Goal: Information Seeking & Learning: Learn about a topic

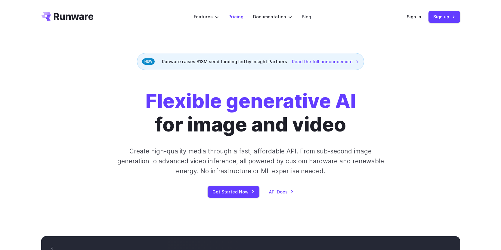
click at [244, 19] on link "Pricing" at bounding box center [236, 16] width 15 height 7
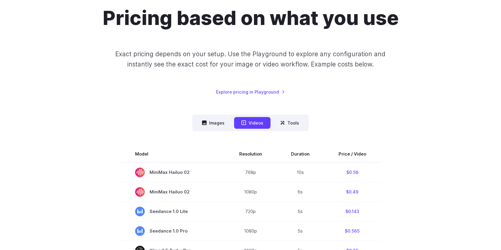
scroll to position [62, 0]
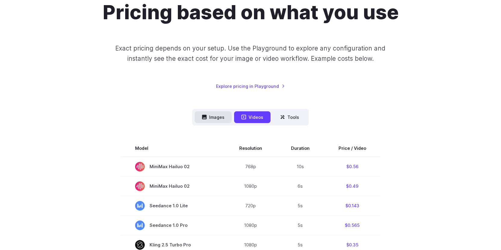
click at [225, 116] on button "Images" at bounding box center [213, 117] width 37 height 12
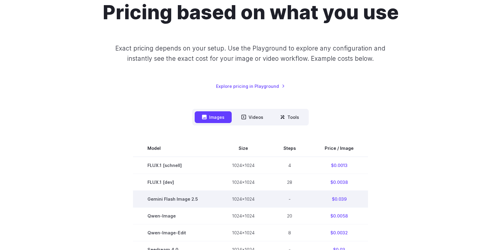
click at [192, 199] on span "Gemini Flash Image 2.5" at bounding box center [176, 199] width 56 height 7
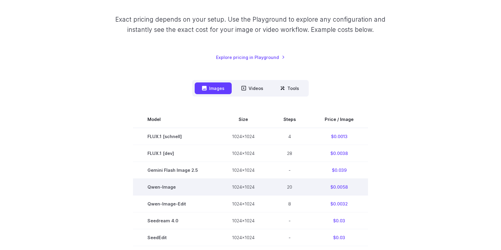
scroll to position [91, 0]
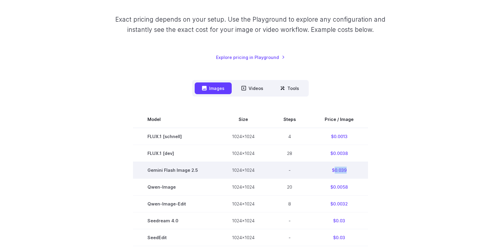
drag, startPoint x: 334, startPoint y: 169, endPoint x: 346, endPoint y: 169, distance: 11.4
click at [346, 169] on td "$0.039" at bounding box center [340, 170] width 58 height 17
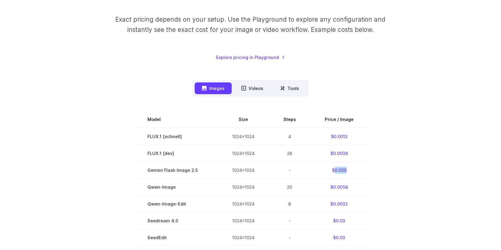
copy td "0.039"
click at [257, 93] on button "Videos" at bounding box center [252, 89] width 36 height 12
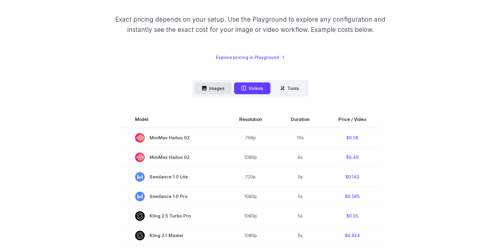
click at [217, 87] on button "Images" at bounding box center [213, 89] width 37 height 12
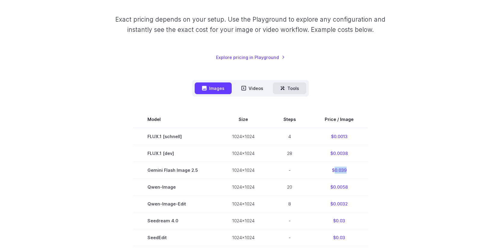
click at [293, 86] on button "Tools" at bounding box center [289, 89] width 33 height 12
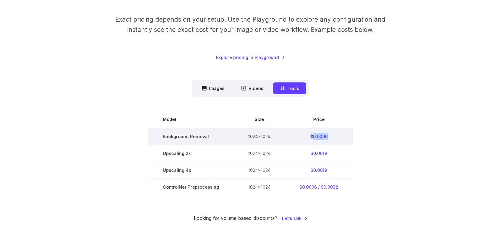
drag, startPoint x: 313, startPoint y: 136, endPoint x: 331, endPoint y: 135, distance: 17.8
click at [331, 135] on td "$0.0006" at bounding box center [319, 136] width 68 height 17
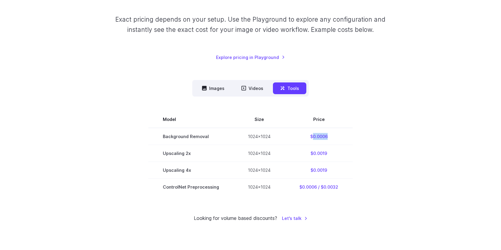
copy td "0.0006"
click at [220, 87] on button "Images" at bounding box center [213, 89] width 37 height 12
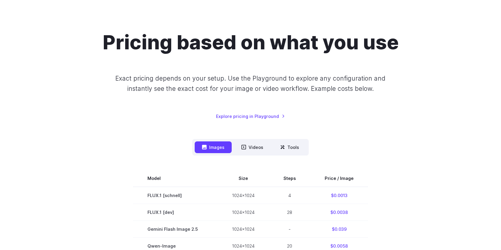
scroll to position [0, 0]
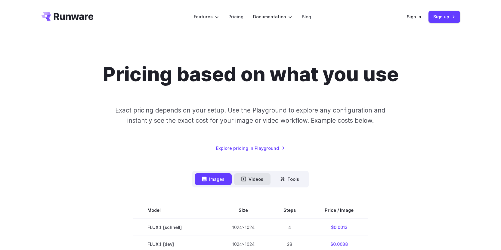
click at [255, 176] on button "Videos" at bounding box center [252, 179] width 36 height 12
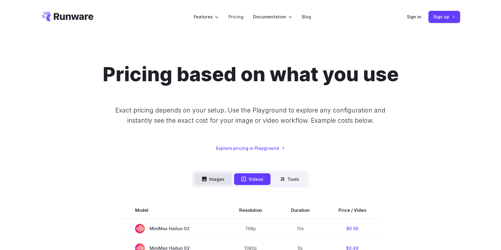
click at [220, 176] on button "Images" at bounding box center [213, 179] width 37 height 12
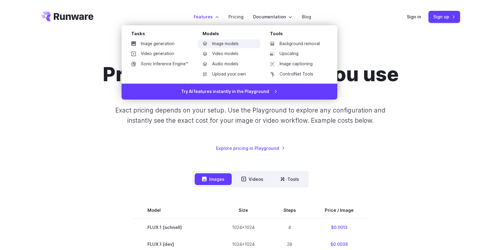
click at [219, 42] on link "Image models" at bounding box center [229, 43] width 63 height 9
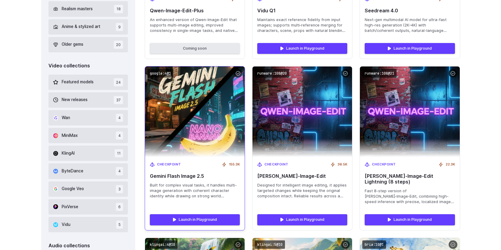
scroll to position [322, 0]
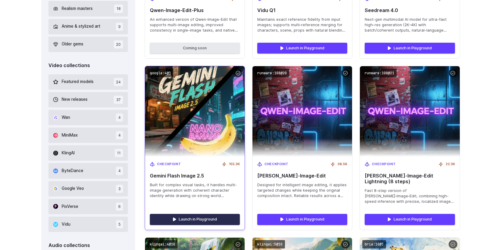
click at [186, 214] on link "Launch in Playground" at bounding box center [195, 219] width 90 height 11
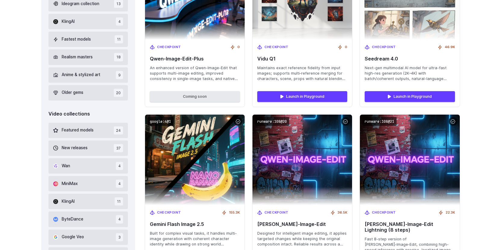
scroll to position [0, 0]
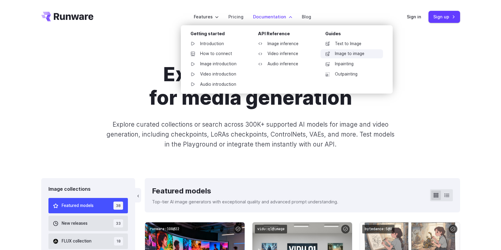
click at [346, 54] on link "Image to image" at bounding box center [352, 53] width 63 height 9
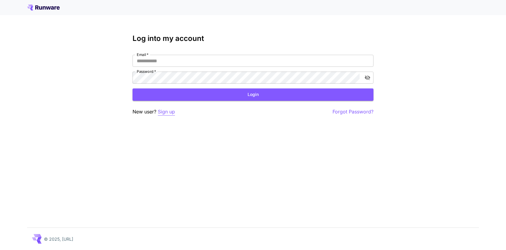
click at [169, 111] on p "Sign up" at bounding box center [166, 112] width 17 height 8
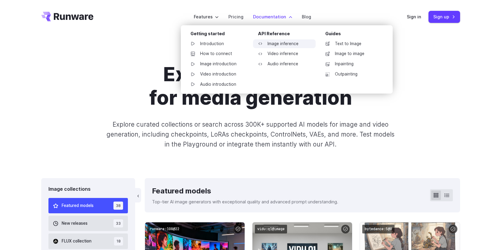
click at [298, 42] on link "Image inference" at bounding box center [284, 43] width 63 height 9
